Goal: Information Seeking & Learning: Find specific fact

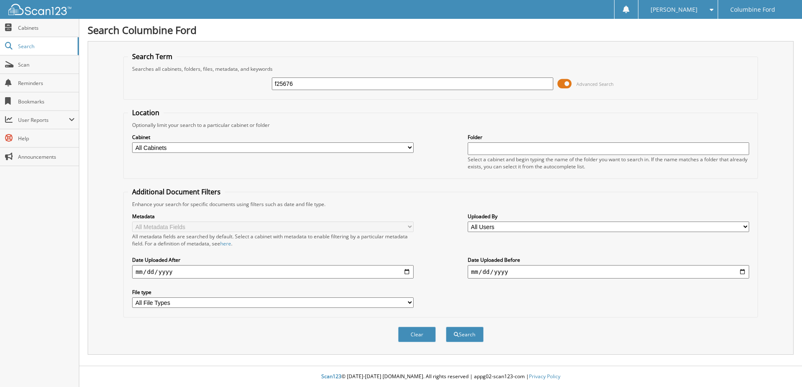
type input "f25676"
click at [446, 327] on button "Search" at bounding box center [465, 335] width 38 height 16
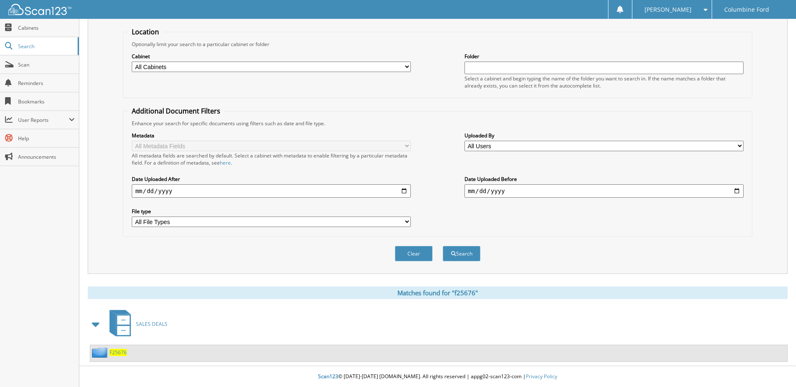
scroll to position [81, 0]
click at [121, 355] on span "F25676" at bounding box center [117, 352] width 17 height 7
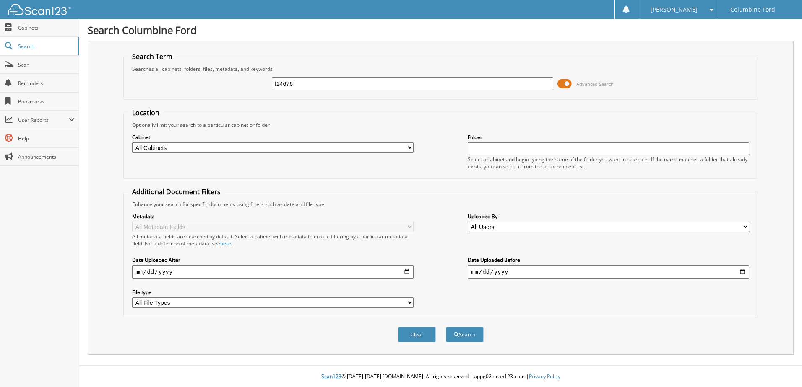
type input "f24676"
click at [446, 327] on button "Search" at bounding box center [465, 335] width 38 height 16
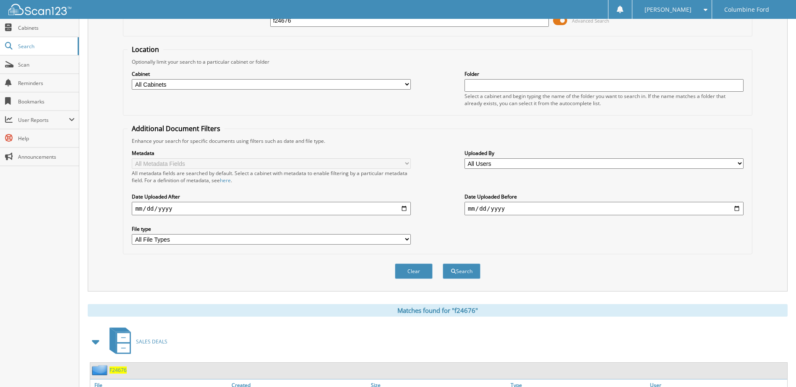
scroll to position [128, 0]
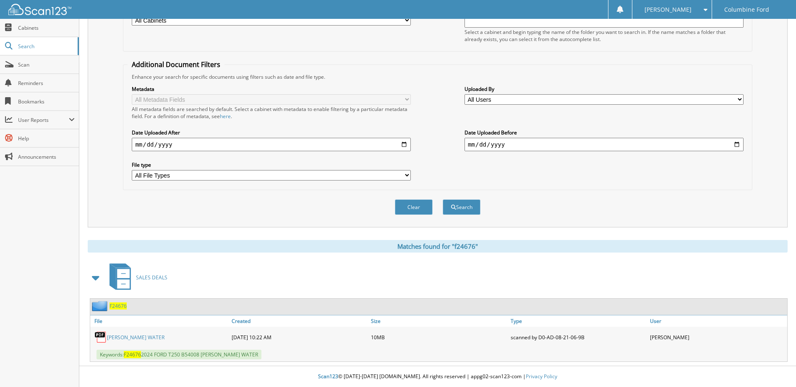
click at [116, 307] on span "F24676" at bounding box center [117, 306] width 17 height 7
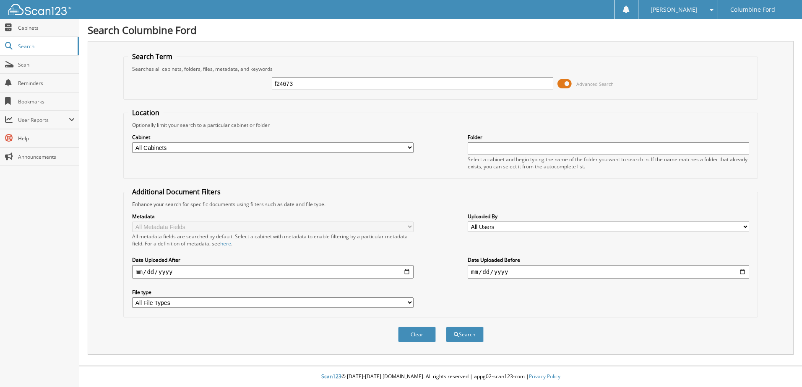
type input "f24673"
click at [446, 327] on button "Search" at bounding box center [465, 335] width 38 height 16
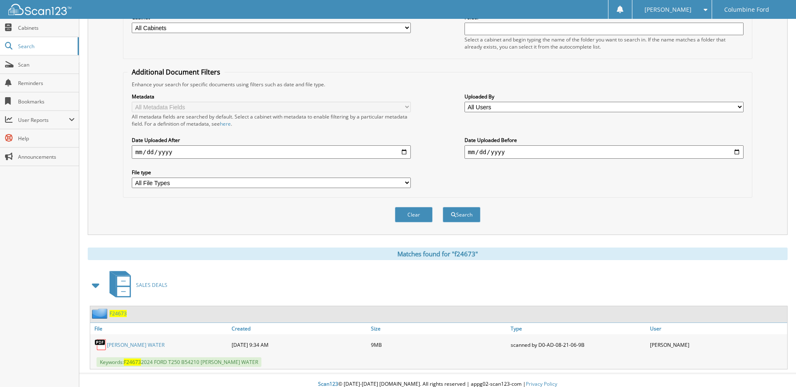
scroll to position [128, 0]
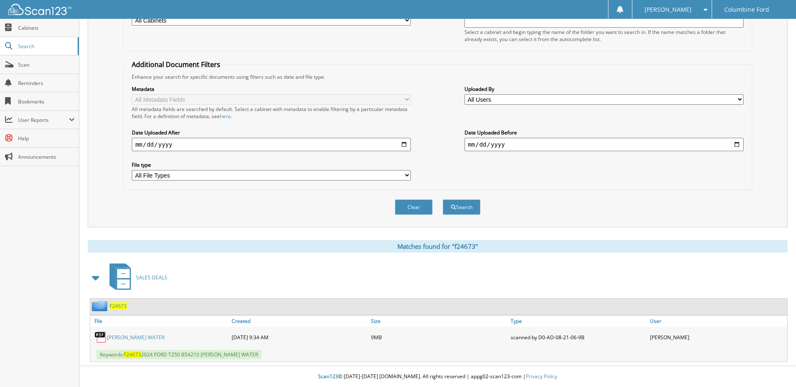
click at [118, 306] on span "F24673" at bounding box center [117, 306] width 17 height 7
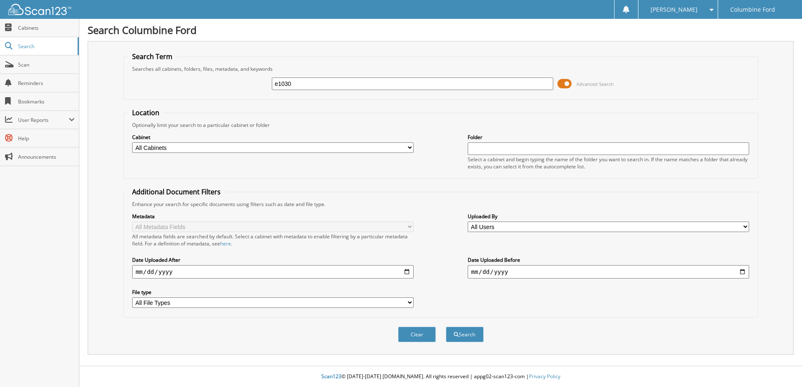
type input "e1030"
click at [446, 327] on button "Search" at bounding box center [465, 335] width 38 height 16
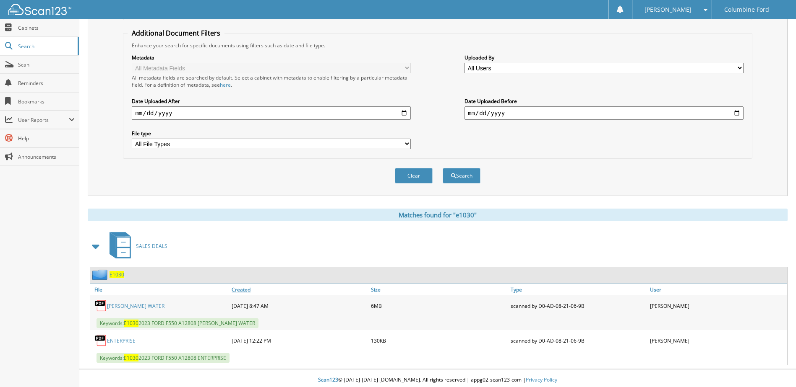
scroll to position [163, 0]
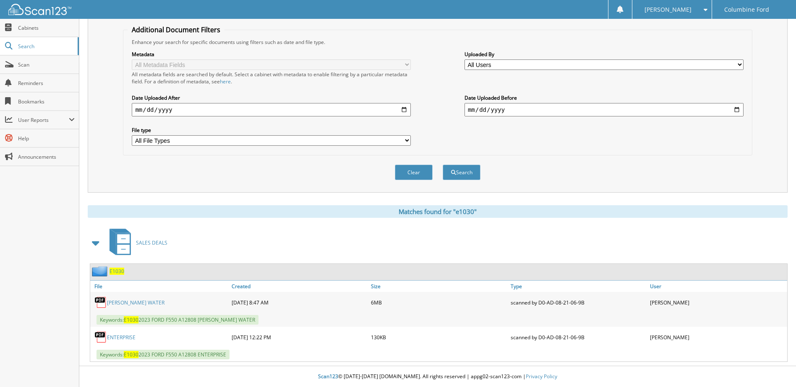
click at [130, 302] on link "[PERSON_NAME] WATER" at bounding box center [135, 302] width 57 height 7
click at [113, 270] on span "E1030" at bounding box center [116, 271] width 15 height 7
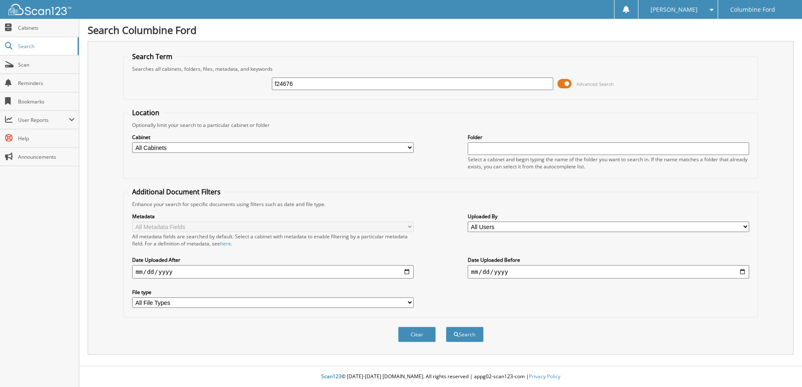
type input "f24676"
click at [446, 327] on button "Search" at bounding box center [465, 335] width 38 height 16
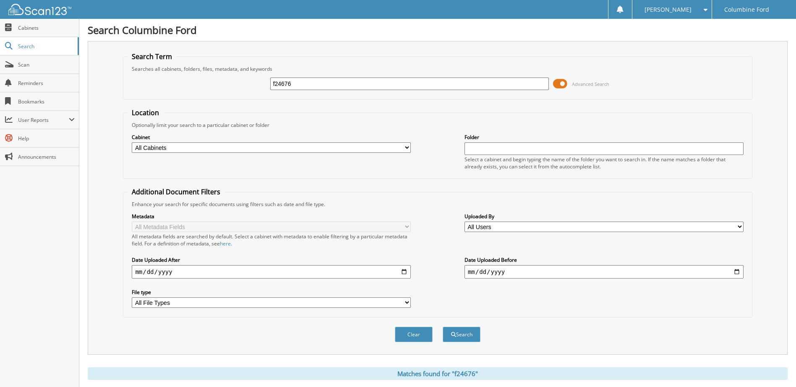
scroll to position [128, 0]
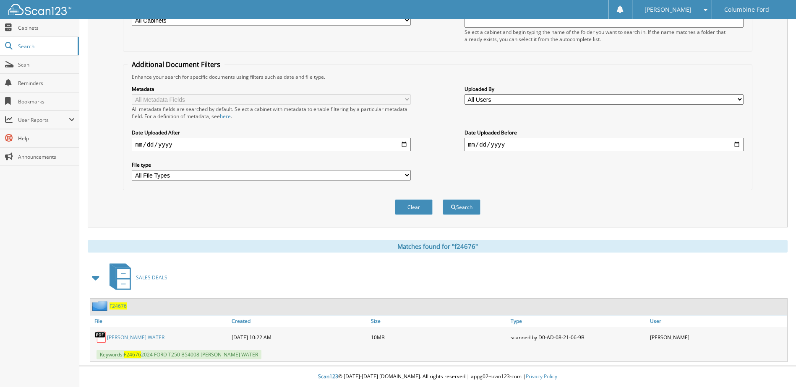
click at [132, 333] on div "[PERSON_NAME] WATER" at bounding box center [159, 337] width 139 height 17
click at [133, 335] on link "[PERSON_NAME] WATER" at bounding box center [135, 337] width 57 height 7
click at [23, 47] on span "Search" at bounding box center [45, 46] width 55 height 7
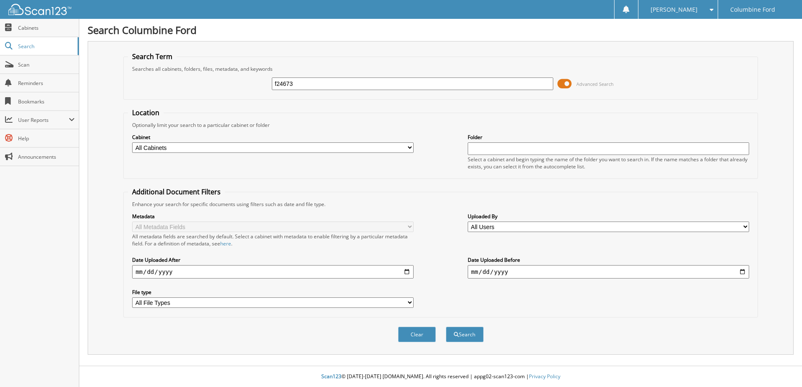
type input "f24673"
click at [446, 327] on button "Search" at bounding box center [465, 335] width 38 height 16
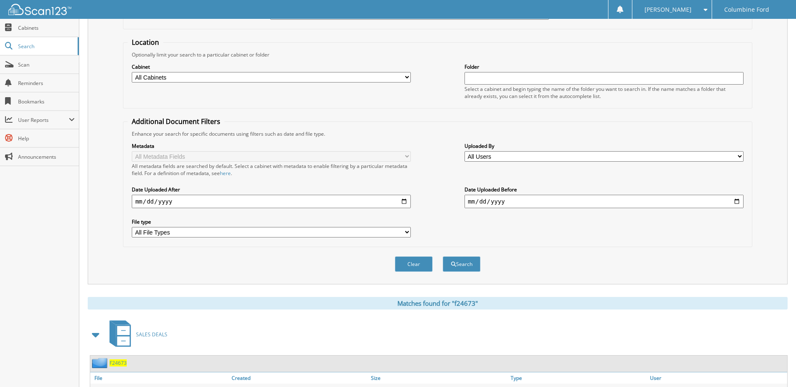
scroll to position [128, 0]
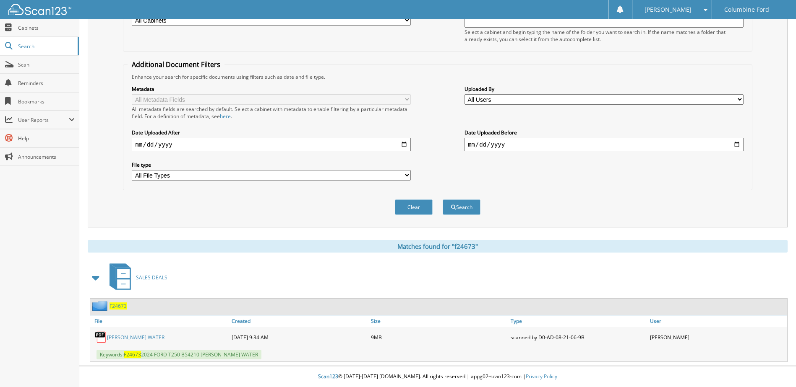
click at [132, 338] on link "[PERSON_NAME] WATER" at bounding box center [135, 337] width 57 height 7
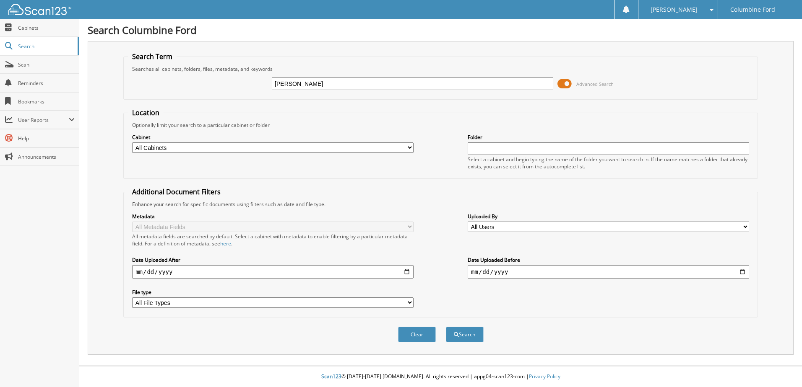
type input "[PERSON_NAME]"
click at [446, 327] on button "Search" at bounding box center [465, 335] width 38 height 16
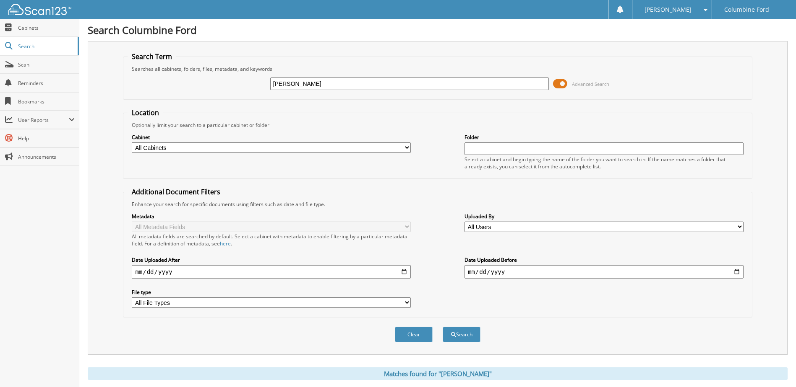
click at [469, 333] on button "Search" at bounding box center [461, 335] width 38 height 16
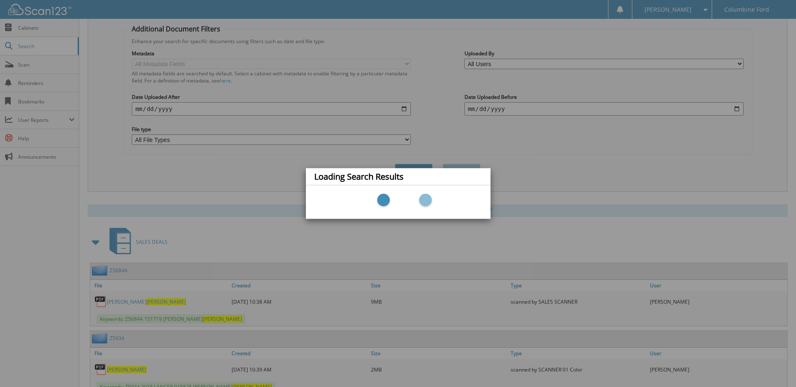
scroll to position [168, 0]
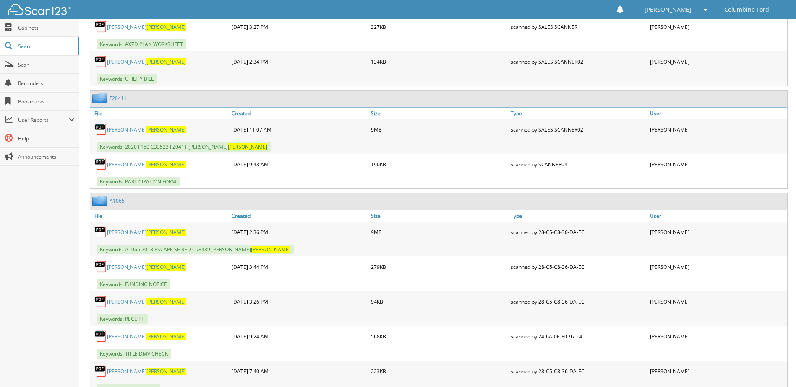
scroll to position [713, 0]
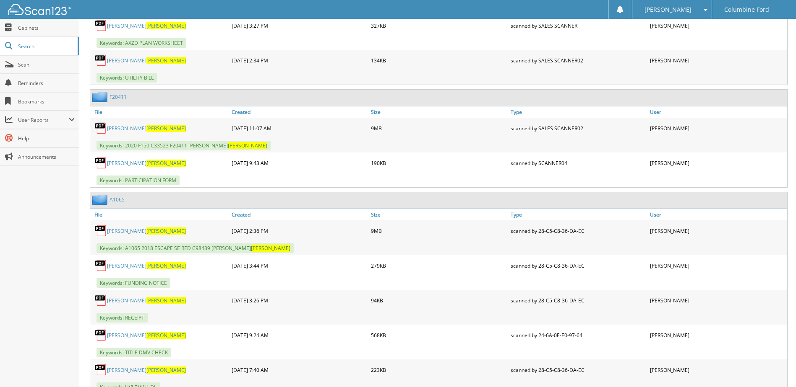
click at [125, 232] on link "[PERSON_NAME]" at bounding box center [146, 231] width 79 height 7
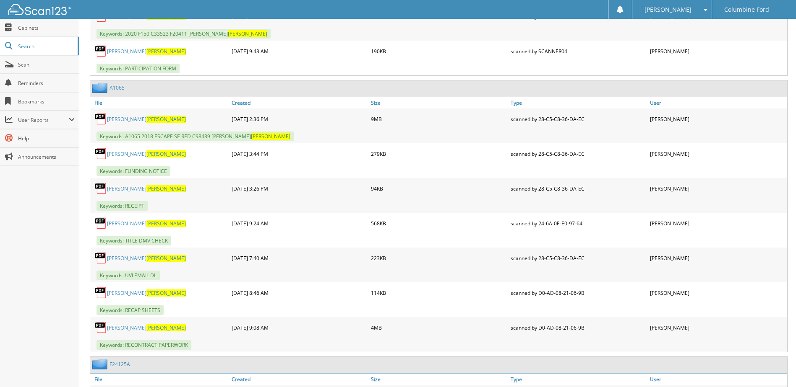
scroll to position [839, 0]
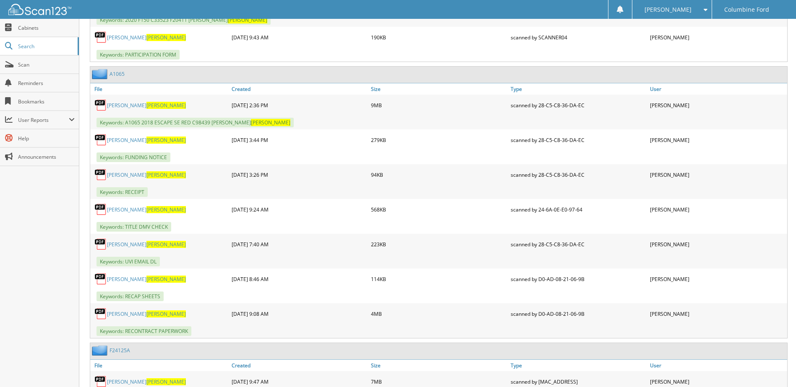
click at [146, 213] on span "CAMPBELL" at bounding box center [165, 209] width 39 height 7
